Goal: Book appointment/travel/reservation

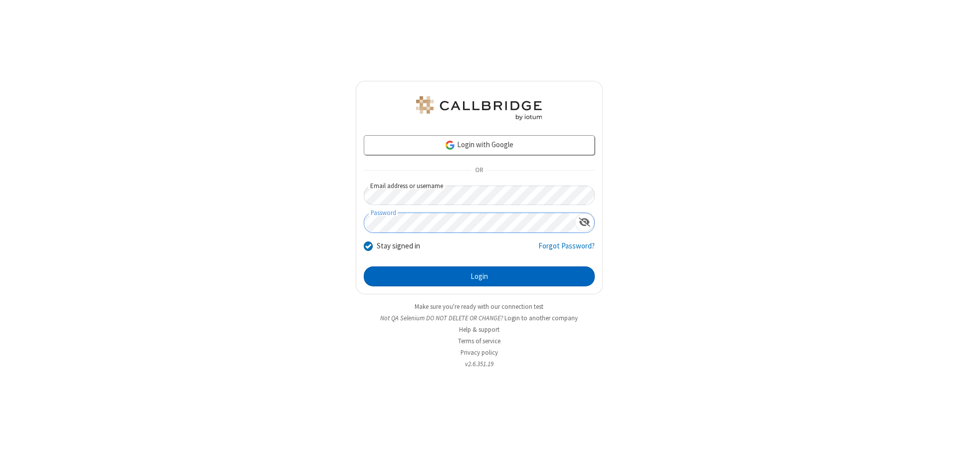
click at [479, 276] on button "Login" at bounding box center [479, 276] width 231 height 20
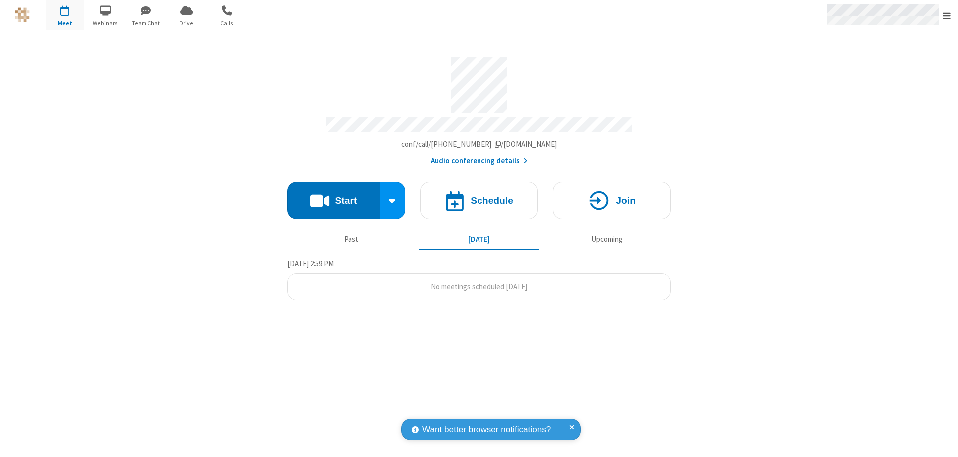
click at [946, 15] on span "Open menu" at bounding box center [946, 16] width 8 height 10
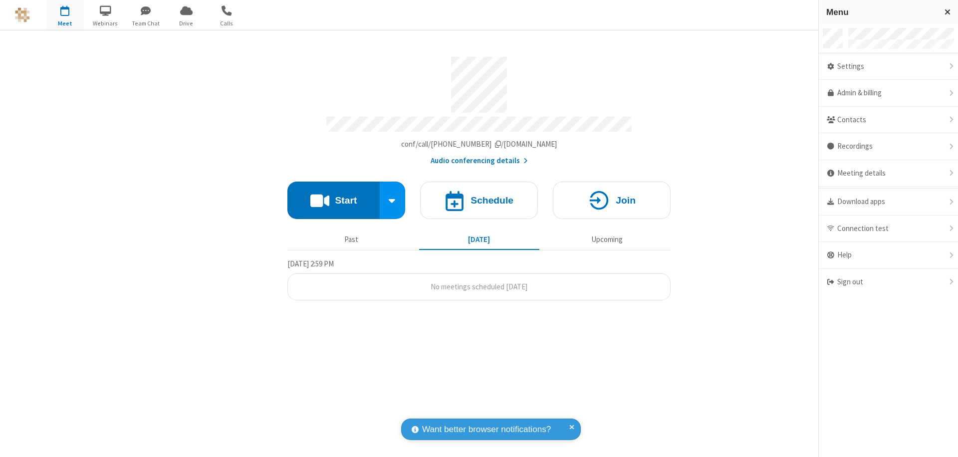
click at [65, 15] on span "button" at bounding box center [64, 10] width 37 height 17
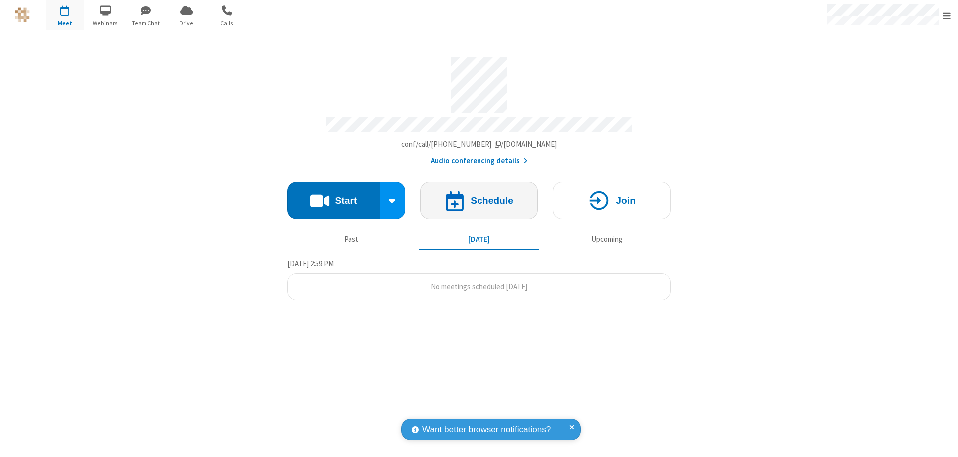
click at [479, 196] on h4 "Schedule" at bounding box center [491, 200] width 43 height 9
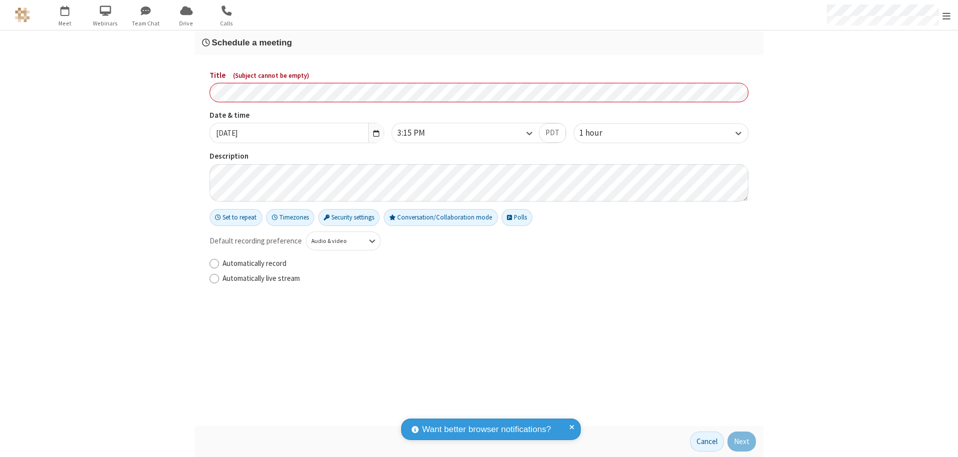
click at [479, 42] on h3 "Schedule a meeting" at bounding box center [479, 42] width 554 height 9
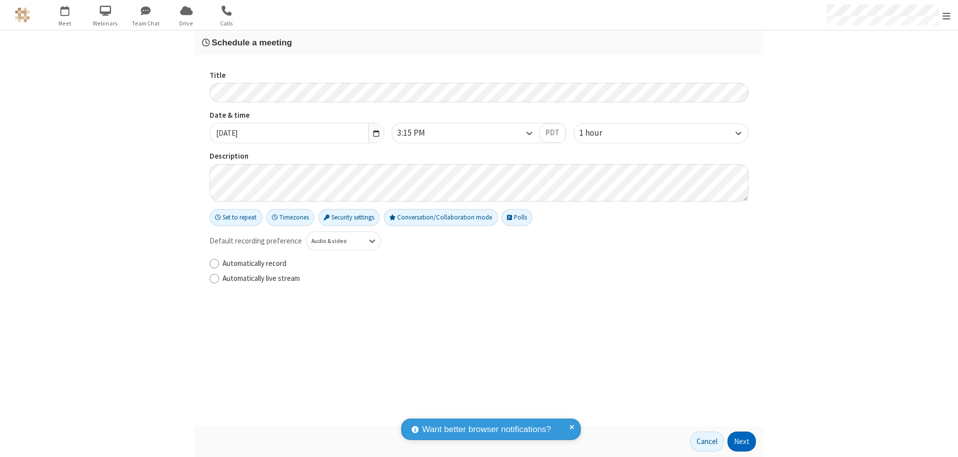
click at [742, 441] on button "Next" at bounding box center [741, 441] width 28 height 20
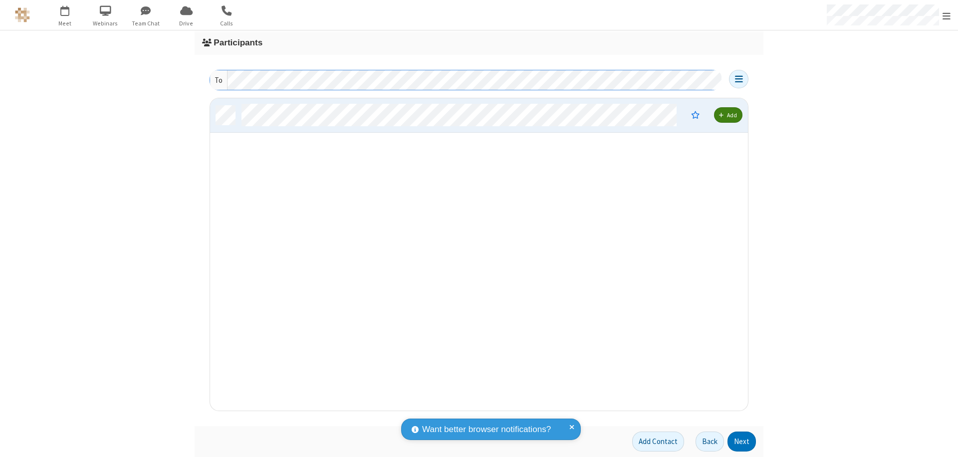
scroll to position [305, 530]
click at [742, 441] on button "Next" at bounding box center [741, 441] width 28 height 20
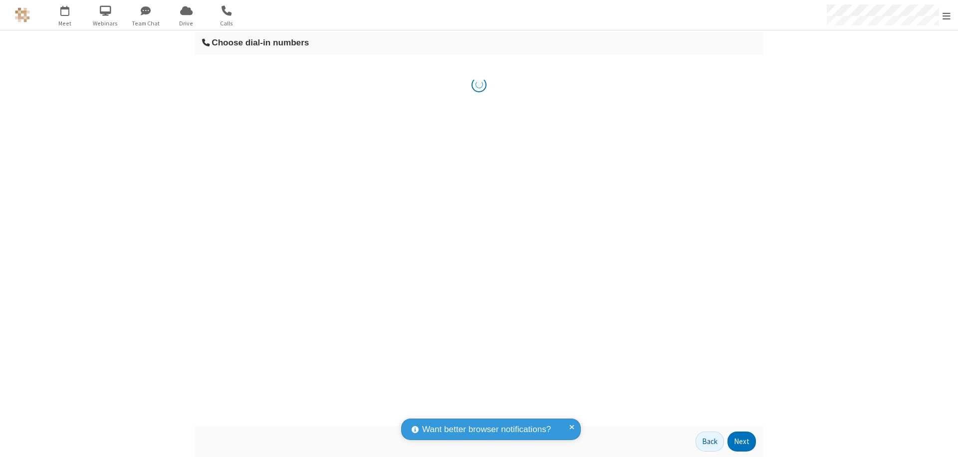
click at [742, 441] on button "Next" at bounding box center [741, 441] width 28 height 20
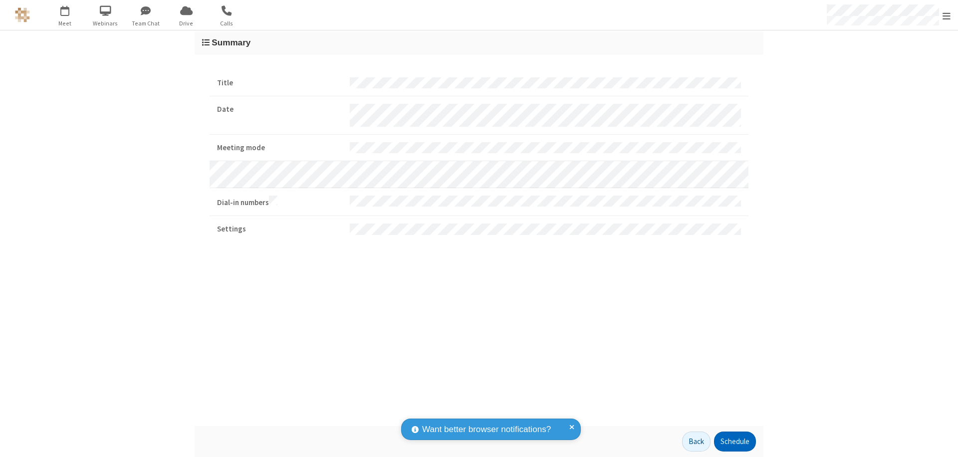
click at [734, 441] on button "Schedule" at bounding box center [735, 441] width 42 height 20
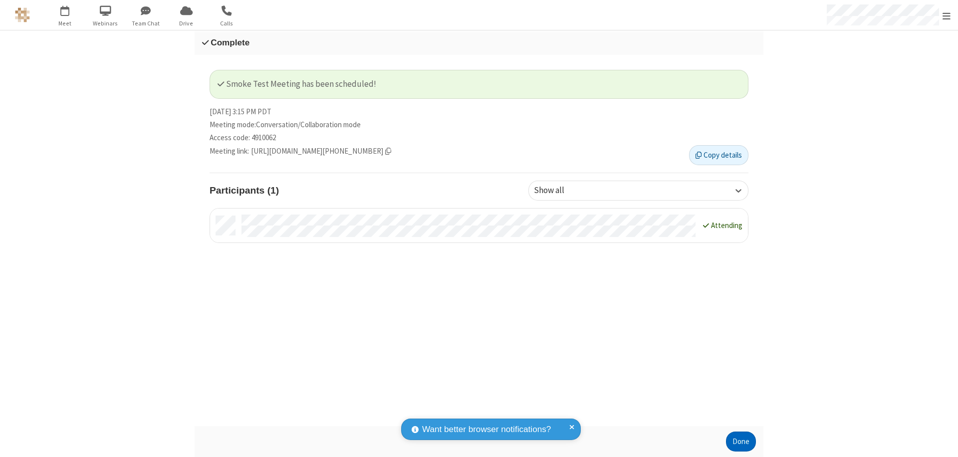
click at [741, 441] on button "Done" at bounding box center [741, 441] width 30 height 20
